Goal: Transaction & Acquisition: Purchase product/service

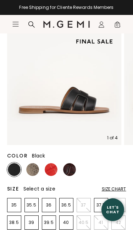
scroll to position [79, 0]
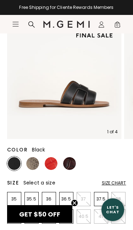
click at [36, 164] on img at bounding box center [32, 163] width 13 height 13
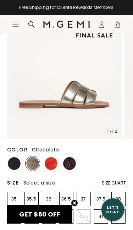
click at [73, 161] on img at bounding box center [69, 163] width 13 height 13
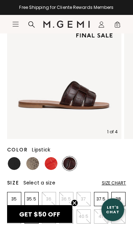
click at [53, 163] on img at bounding box center [51, 163] width 13 height 13
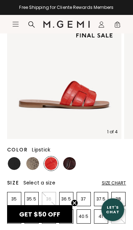
click at [35, 165] on img at bounding box center [32, 163] width 13 height 13
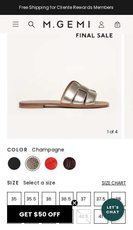
click at [15, 165] on img at bounding box center [14, 163] width 13 height 13
